Goal: Transaction & Acquisition: Purchase product/service

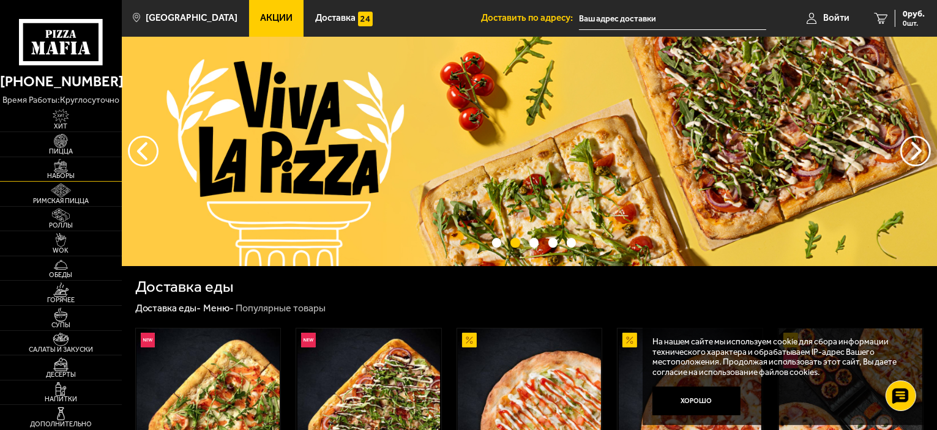
click at [66, 173] on span "Наборы" at bounding box center [61, 176] width 122 height 7
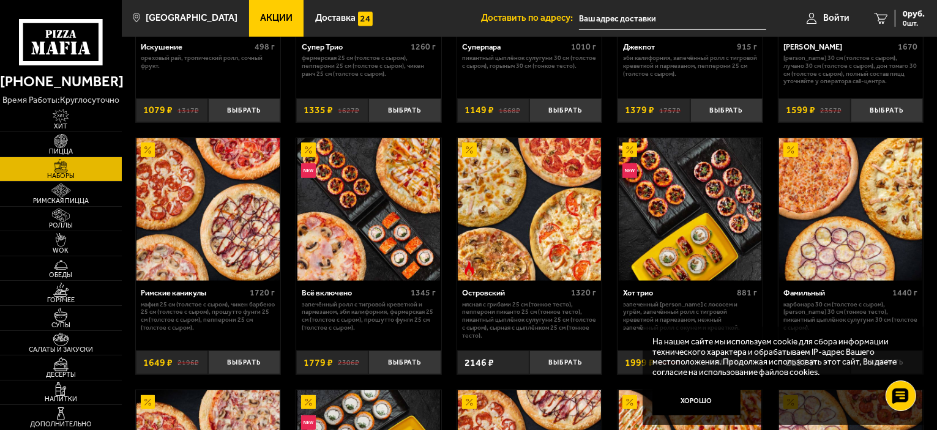
scroll to position [734, 0]
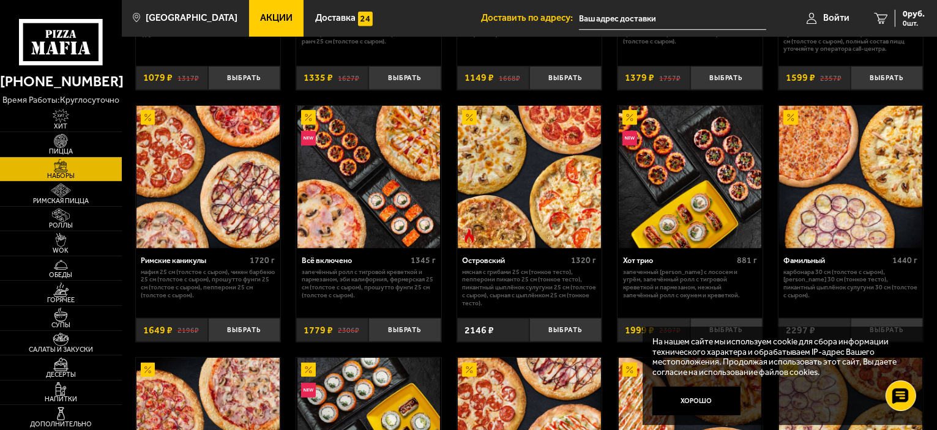
click at [218, 231] on img at bounding box center [207, 177] width 143 height 143
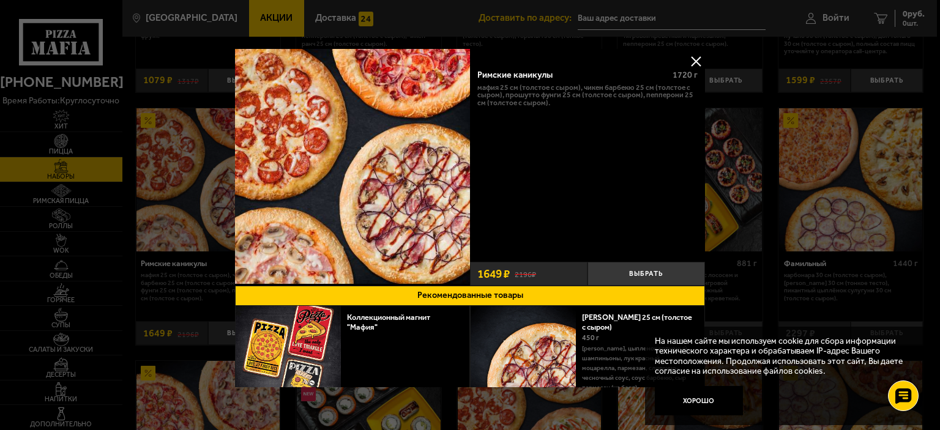
click at [695, 60] on button at bounding box center [696, 61] width 18 height 18
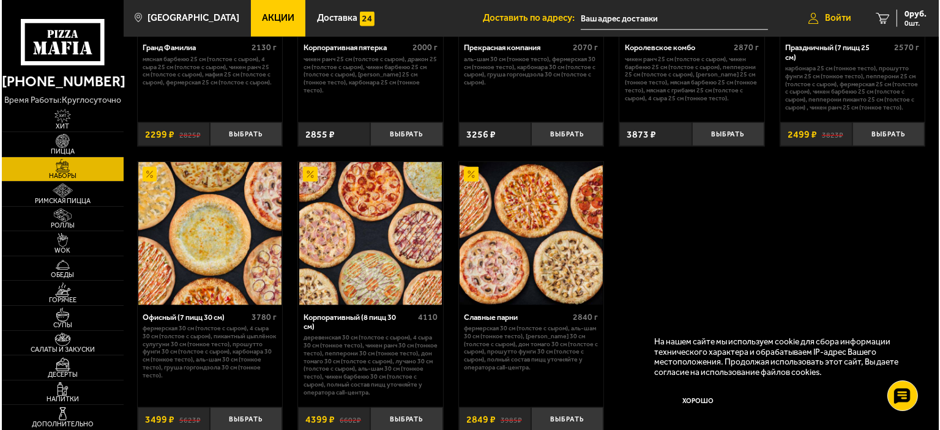
scroll to position [1454, 0]
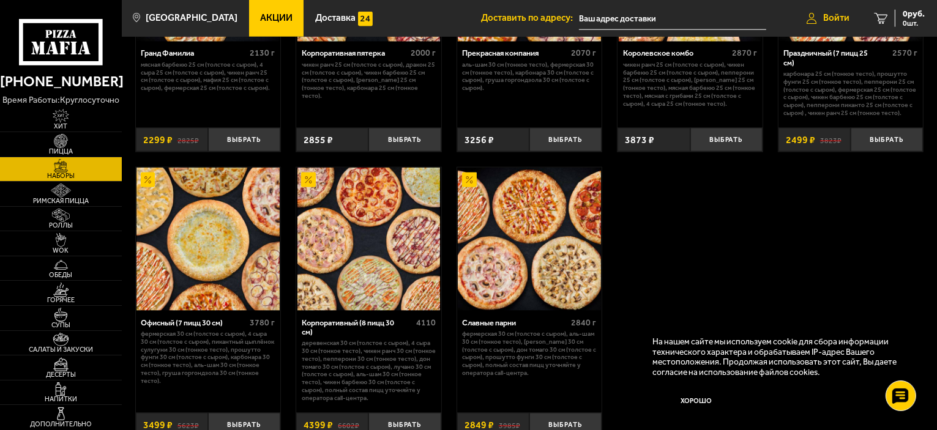
click at [830, 21] on span "Войти" at bounding box center [836, 17] width 26 height 9
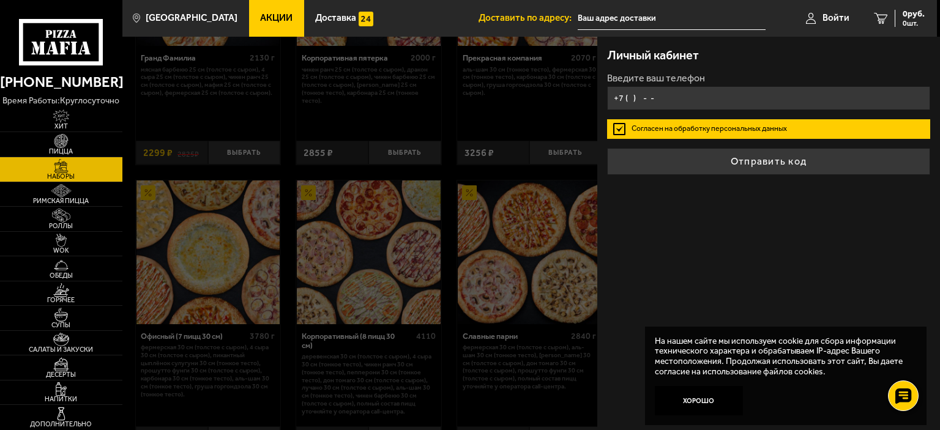
click at [774, 100] on input "+7 ( ) - -" at bounding box center [768, 98] width 323 height 24
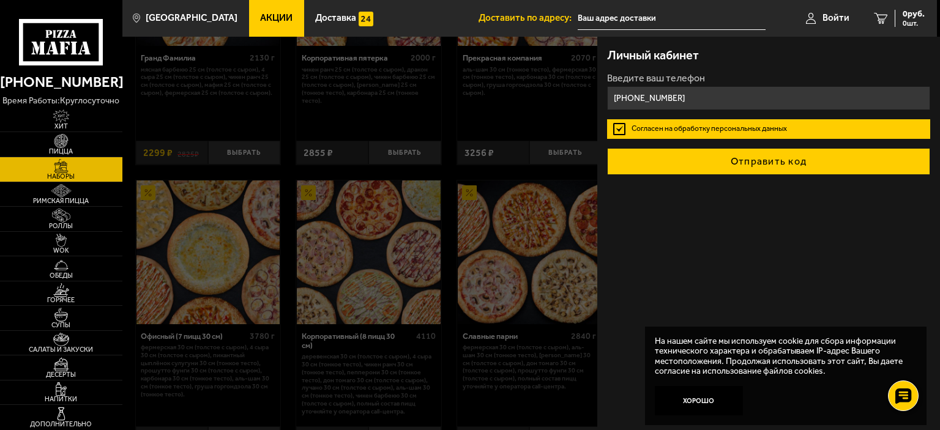
type input "[PHONE_NUMBER]"
click at [783, 168] on button "Отправить код" at bounding box center [768, 161] width 323 height 27
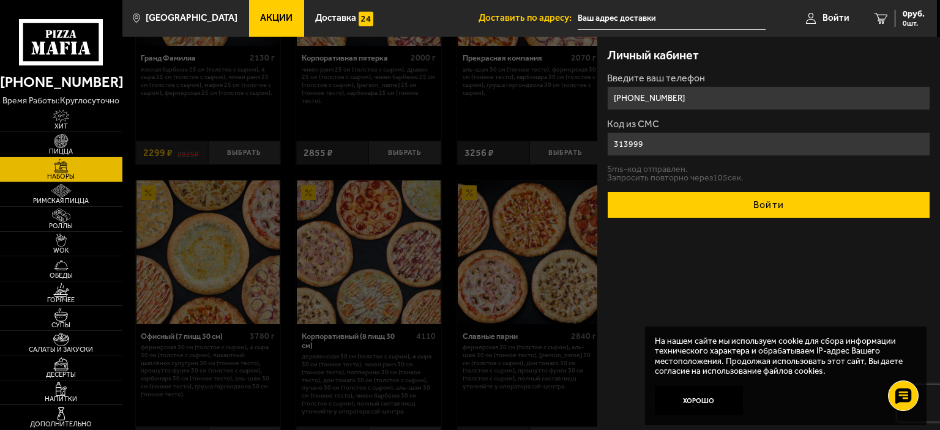
type input "313999"
click at [624, 205] on button "Войти" at bounding box center [768, 205] width 323 height 27
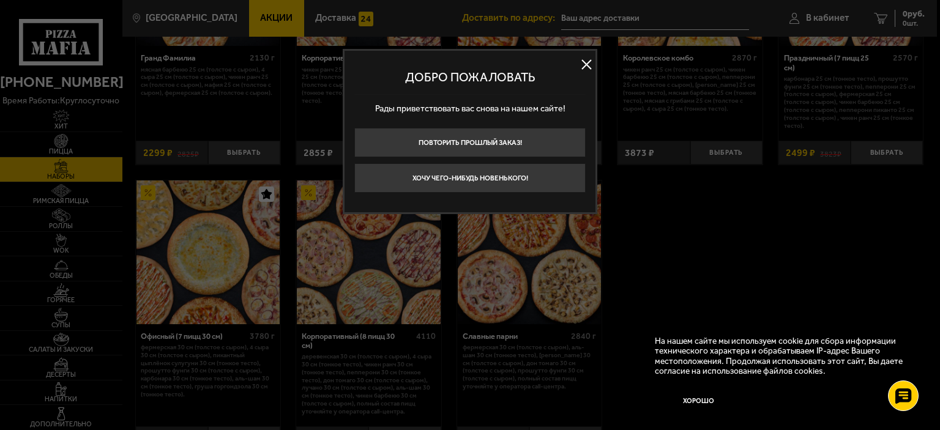
click at [589, 65] on button at bounding box center [586, 65] width 18 height 18
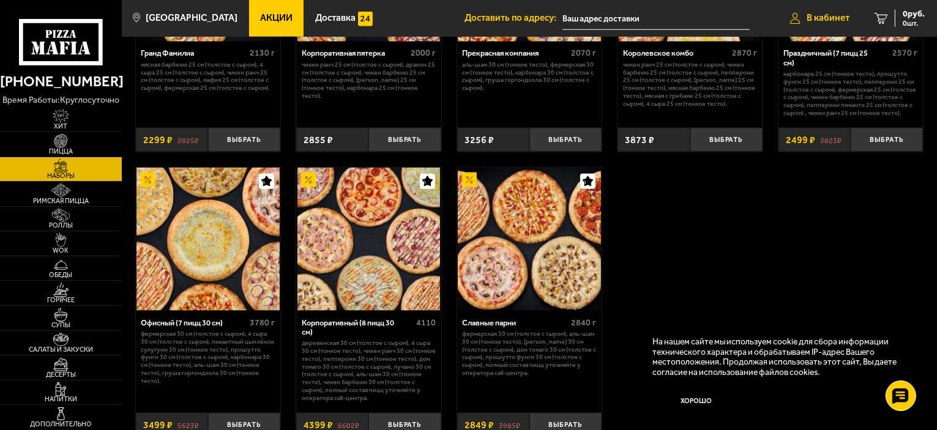
click at [838, 9] on link "В кабинет" at bounding box center [820, 18] width 84 height 37
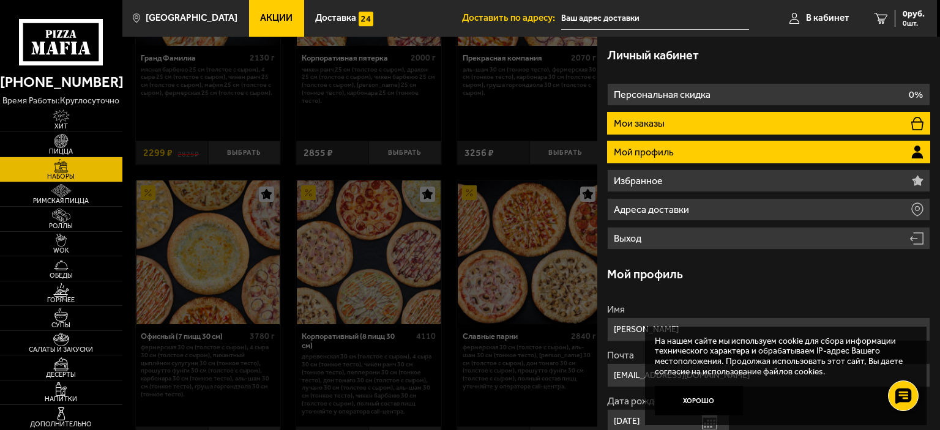
click at [695, 122] on li "Мои заказы" at bounding box center [768, 123] width 323 height 23
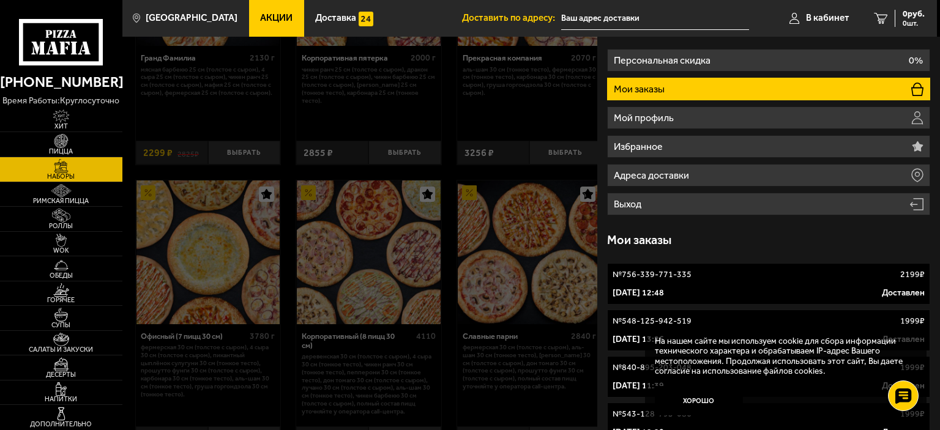
scroll to position [53, 0]
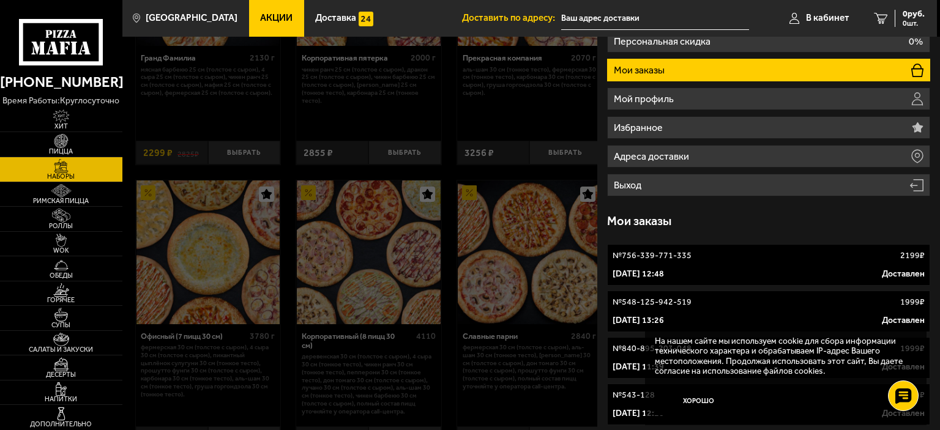
click at [664, 274] on p "[DATE] 12:48" at bounding box center [638, 274] width 51 height 12
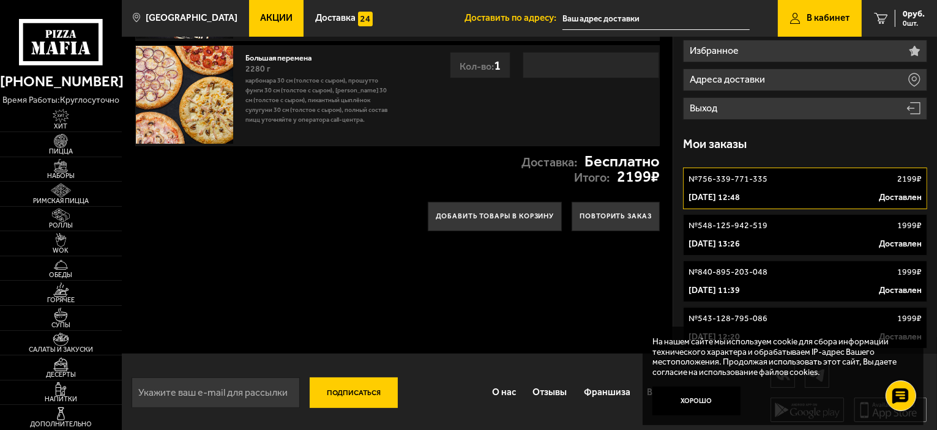
scroll to position [132, 0]
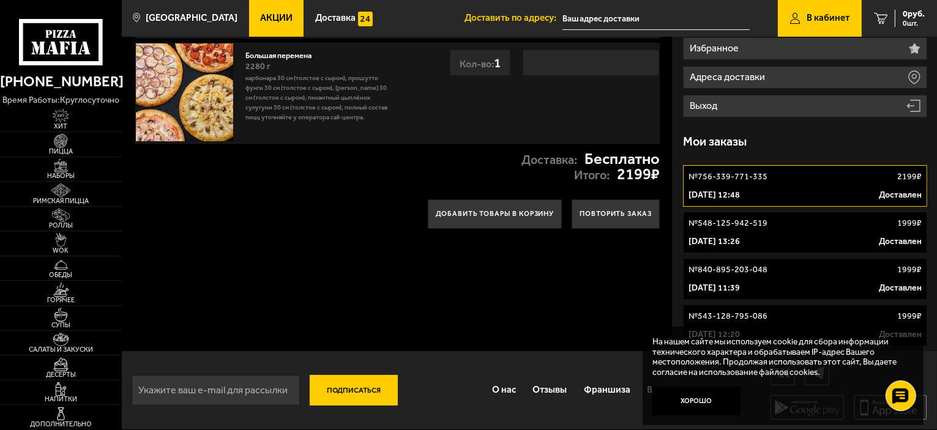
click at [732, 225] on p "№ 548-125-942-519" at bounding box center [727, 223] width 79 height 12
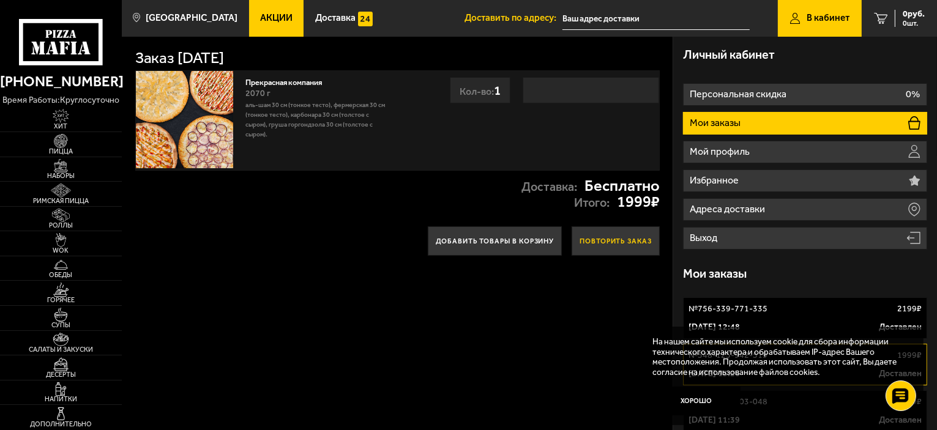
click at [619, 236] on button "Повторить заказ" at bounding box center [616, 240] width 88 height 29
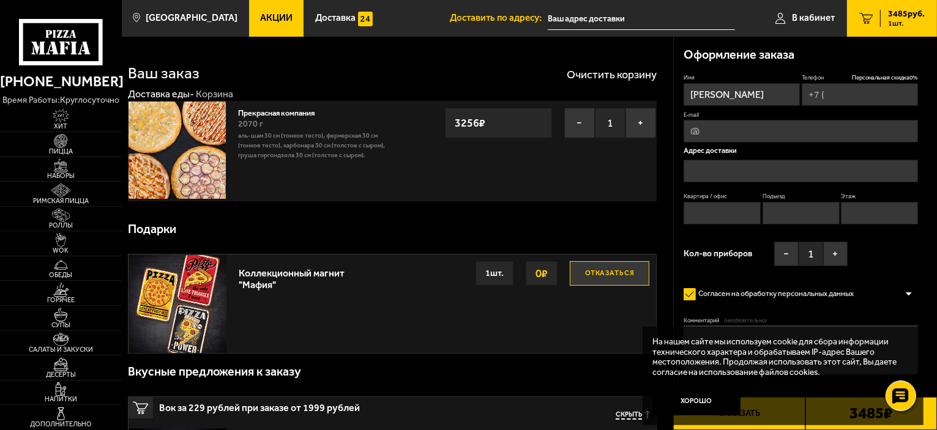
type input "[PHONE_NUMBER]"
type input "[STREET_ADDRESS]"
type input "2000"
type input "3"
type input "1"
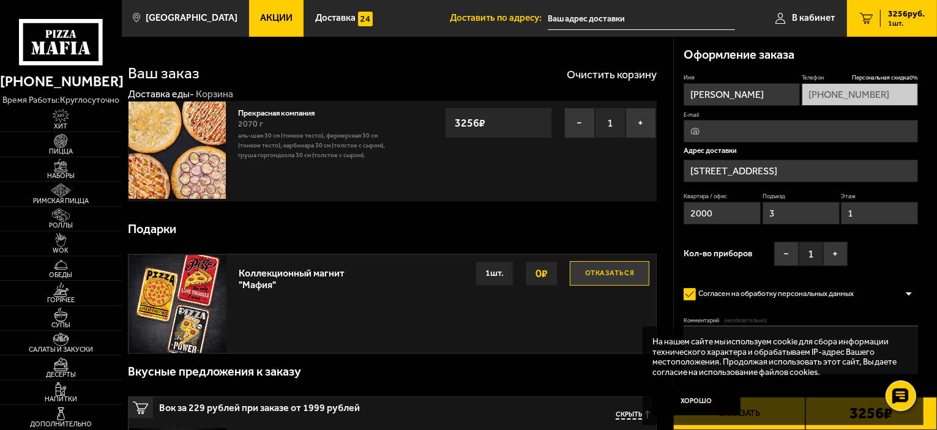
click at [621, 288] on div "Коллекционный магнит "Мафия" Отказаться 0 ₽ 1 шт." at bounding box center [444, 303] width 423 height 97
click at [618, 280] on button "Отказаться" at bounding box center [610, 273] width 80 height 24
click at [580, 119] on button "−" at bounding box center [579, 123] width 31 height 31
